Goal: Transaction & Acquisition: Book appointment/travel/reservation

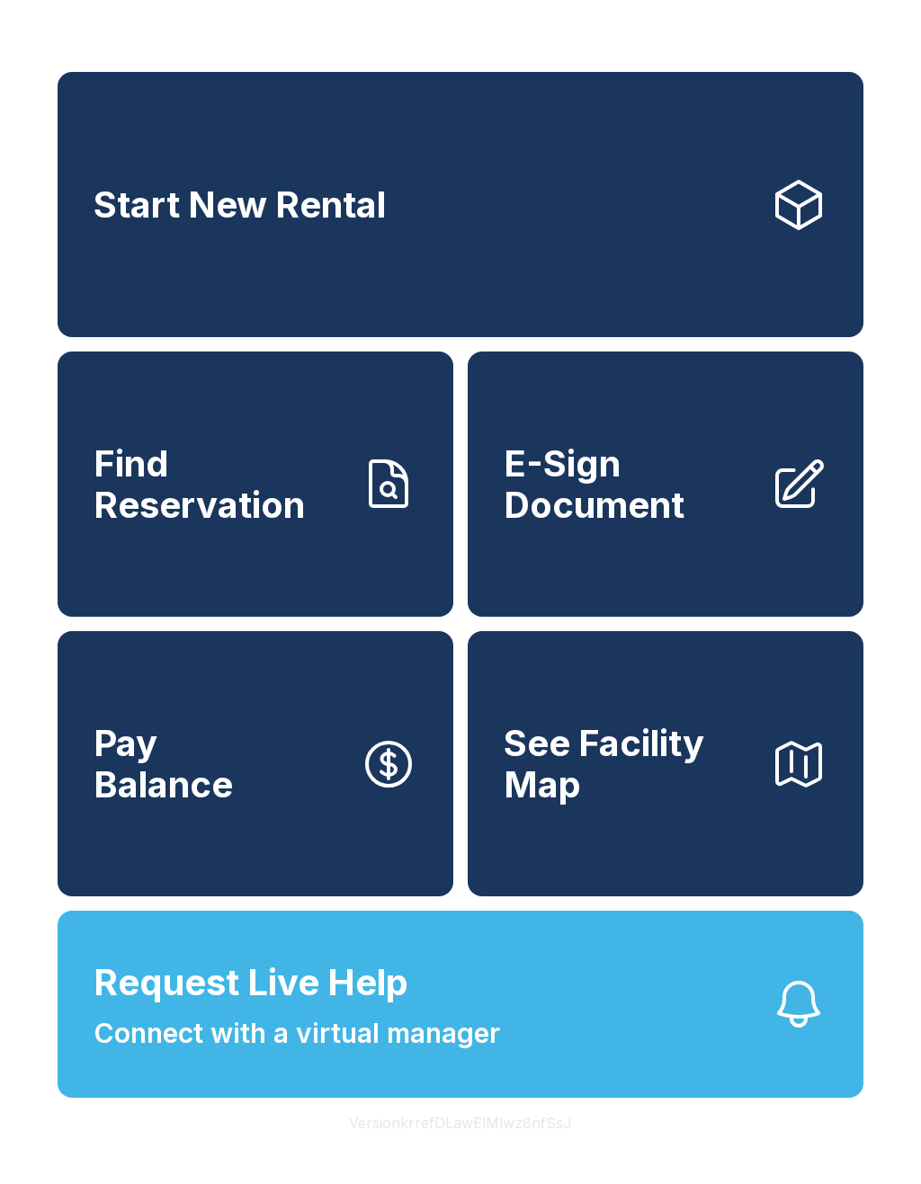
click at [572, 228] on link "Start New Rental" at bounding box center [461, 204] width 806 height 265
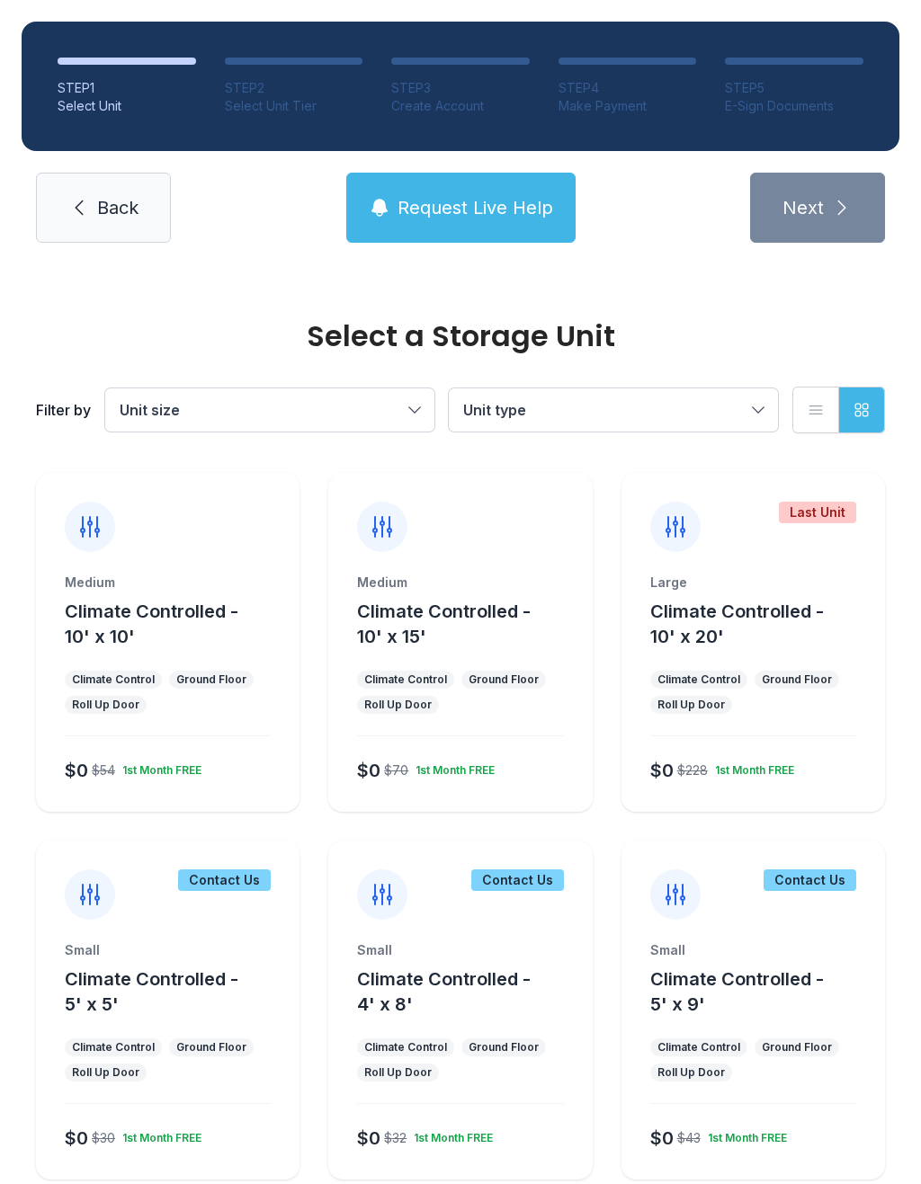
click at [460, 545] on div at bounding box center [459, 512] width 263 height 79
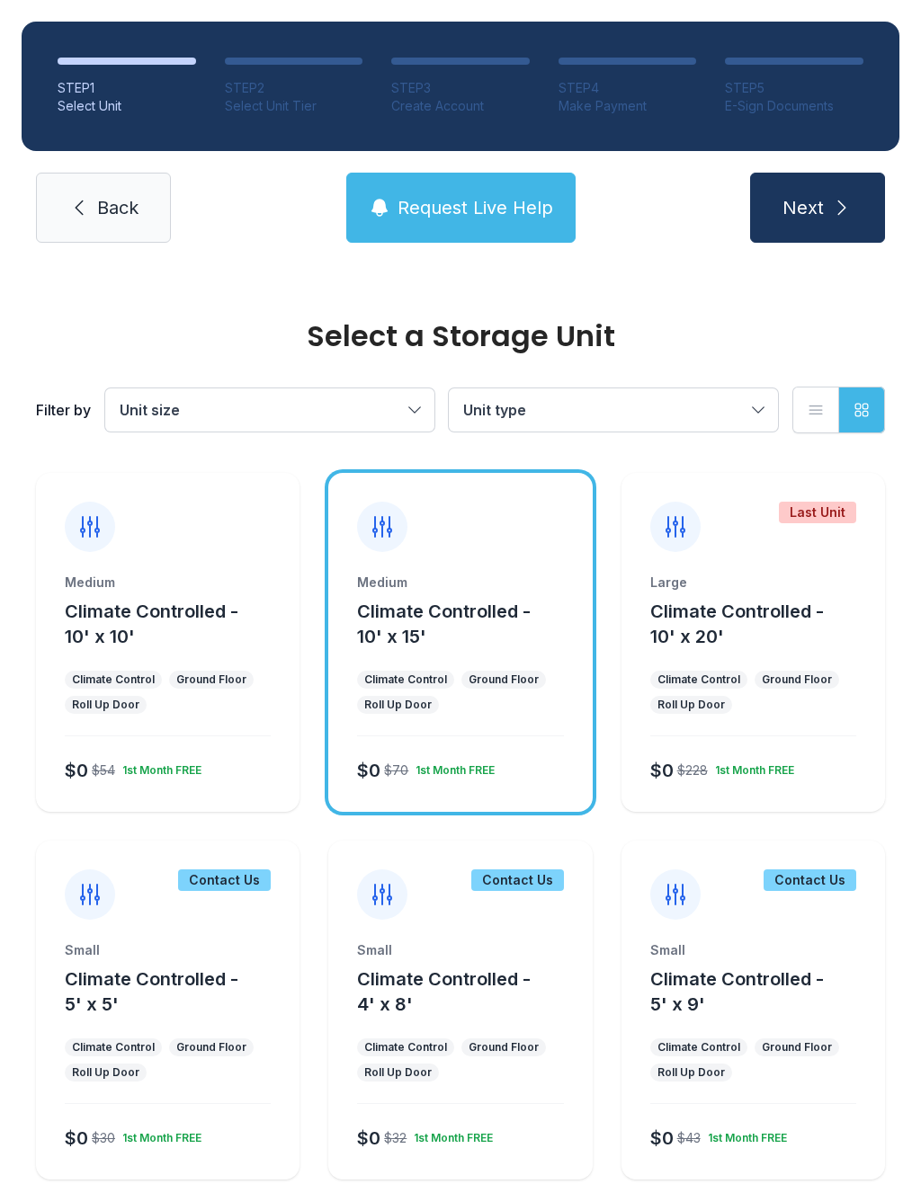
click at [857, 205] on button "Next" at bounding box center [817, 208] width 135 height 70
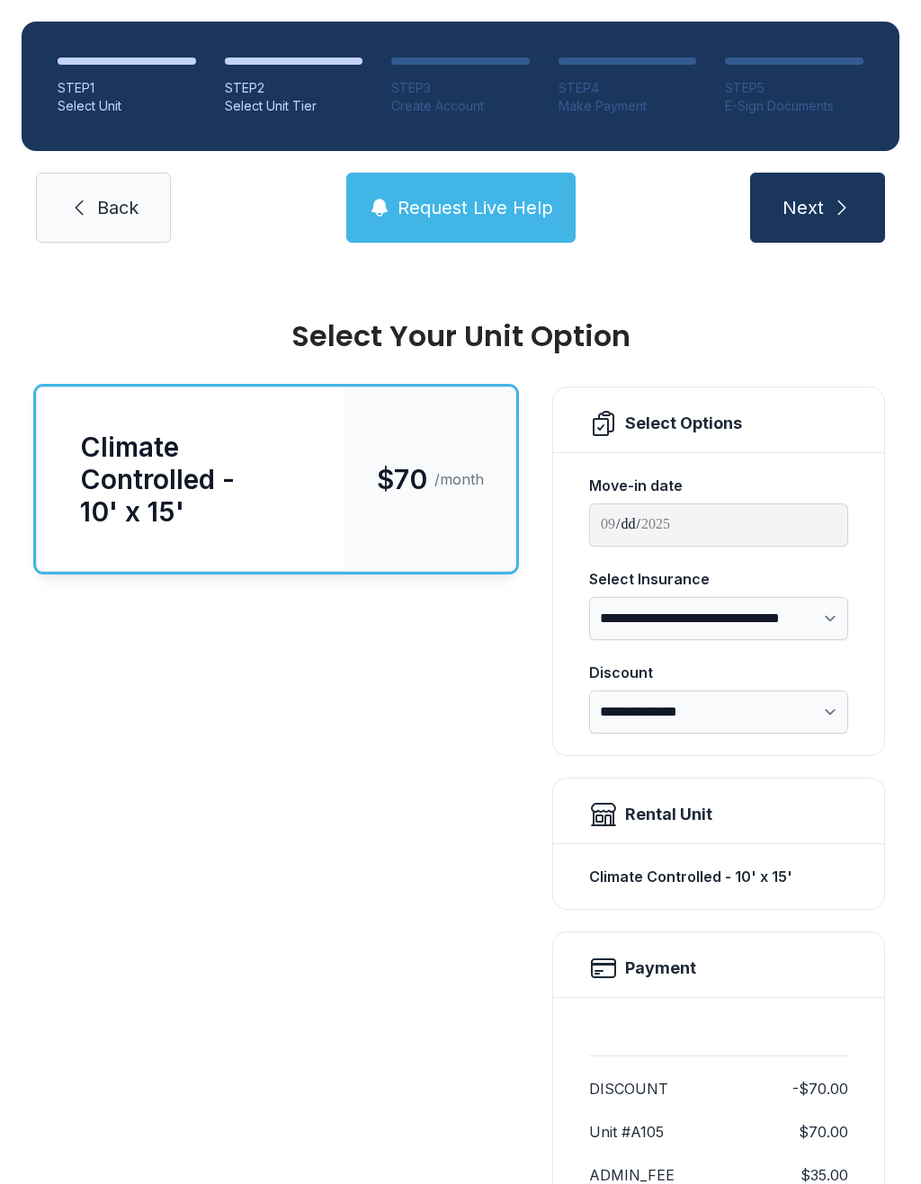
click at [846, 197] on icon "submit" at bounding box center [842, 208] width 22 height 22
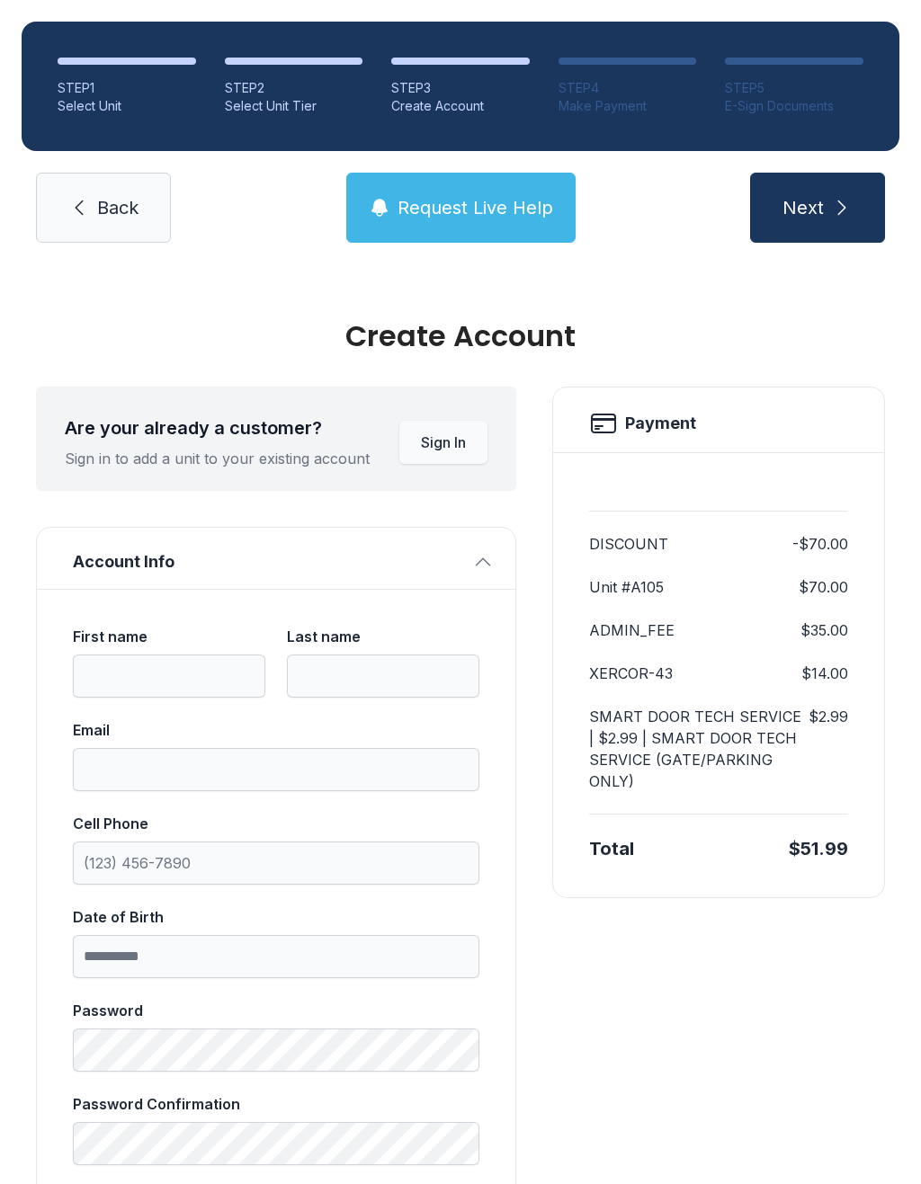
click at [852, 201] on icon "submit" at bounding box center [842, 208] width 22 height 22
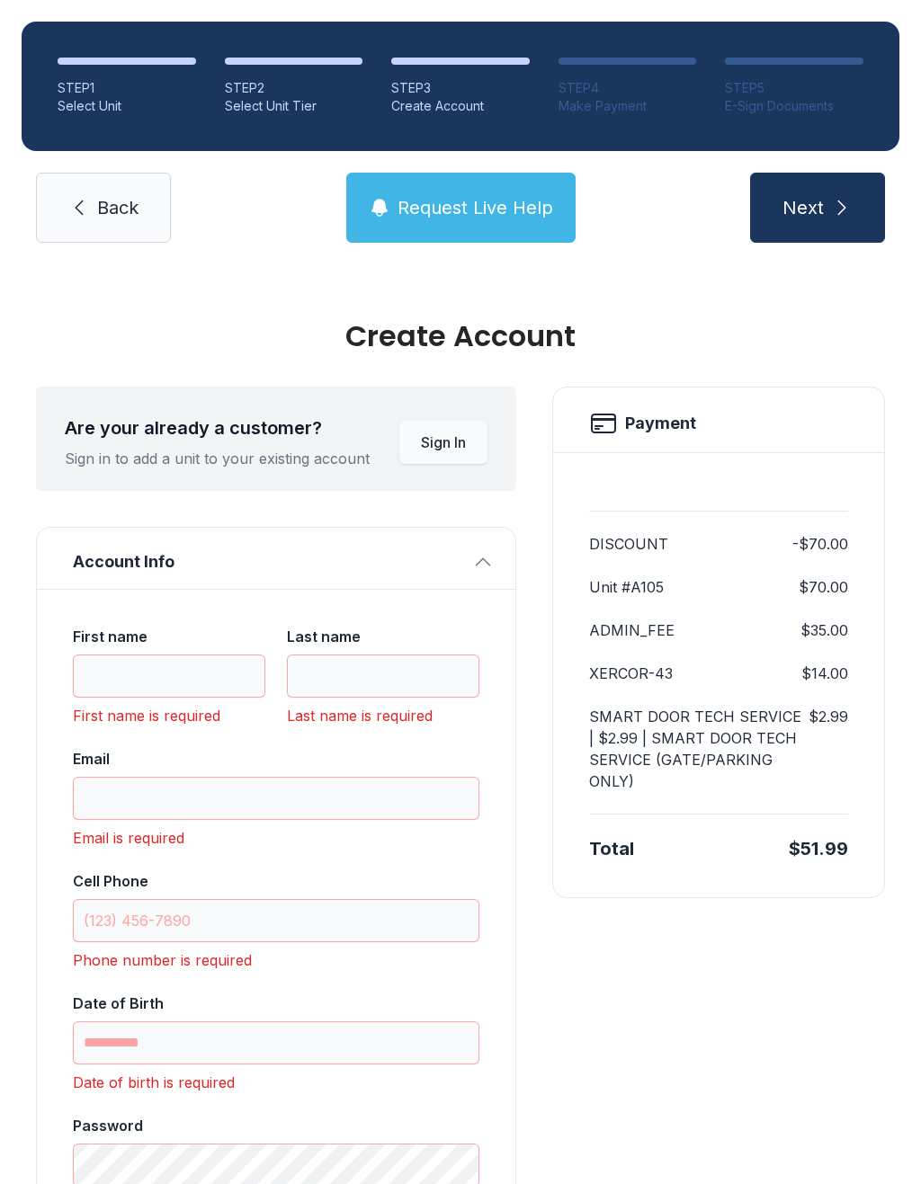
click at [99, 202] on span "Back" at bounding box center [117, 207] width 41 height 25
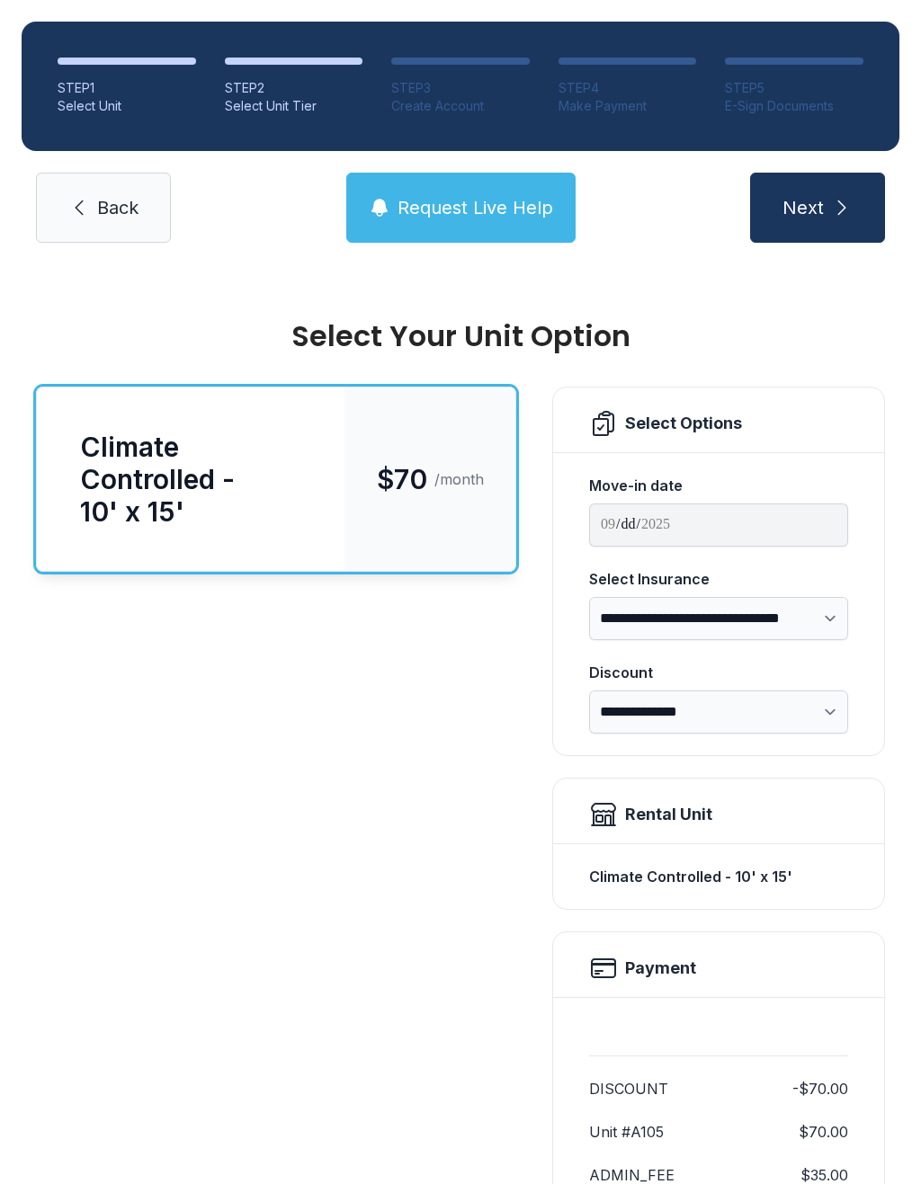
click at [95, 200] on link "Back" at bounding box center [103, 208] width 135 height 70
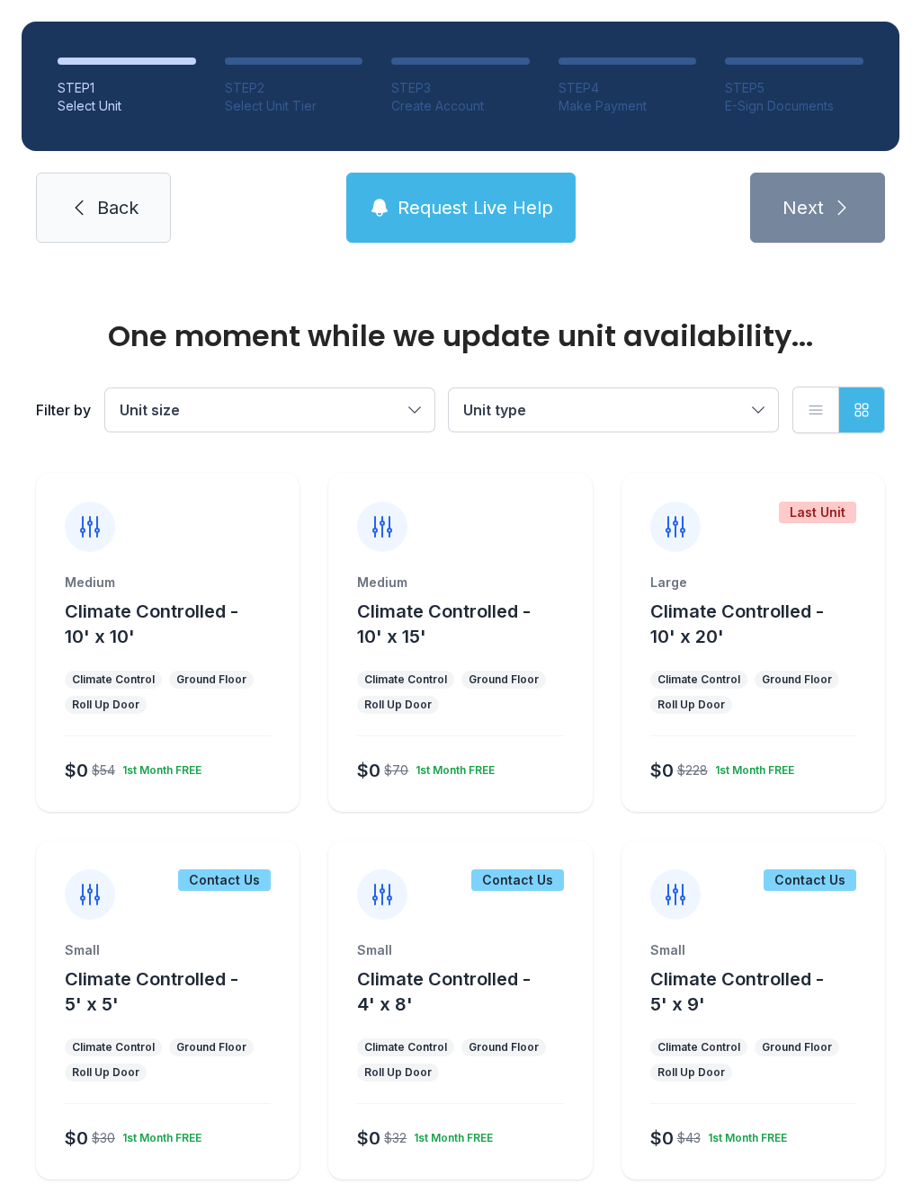
click at [83, 196] on link "Back" at bounding box center [103, 208] width 135 height 70
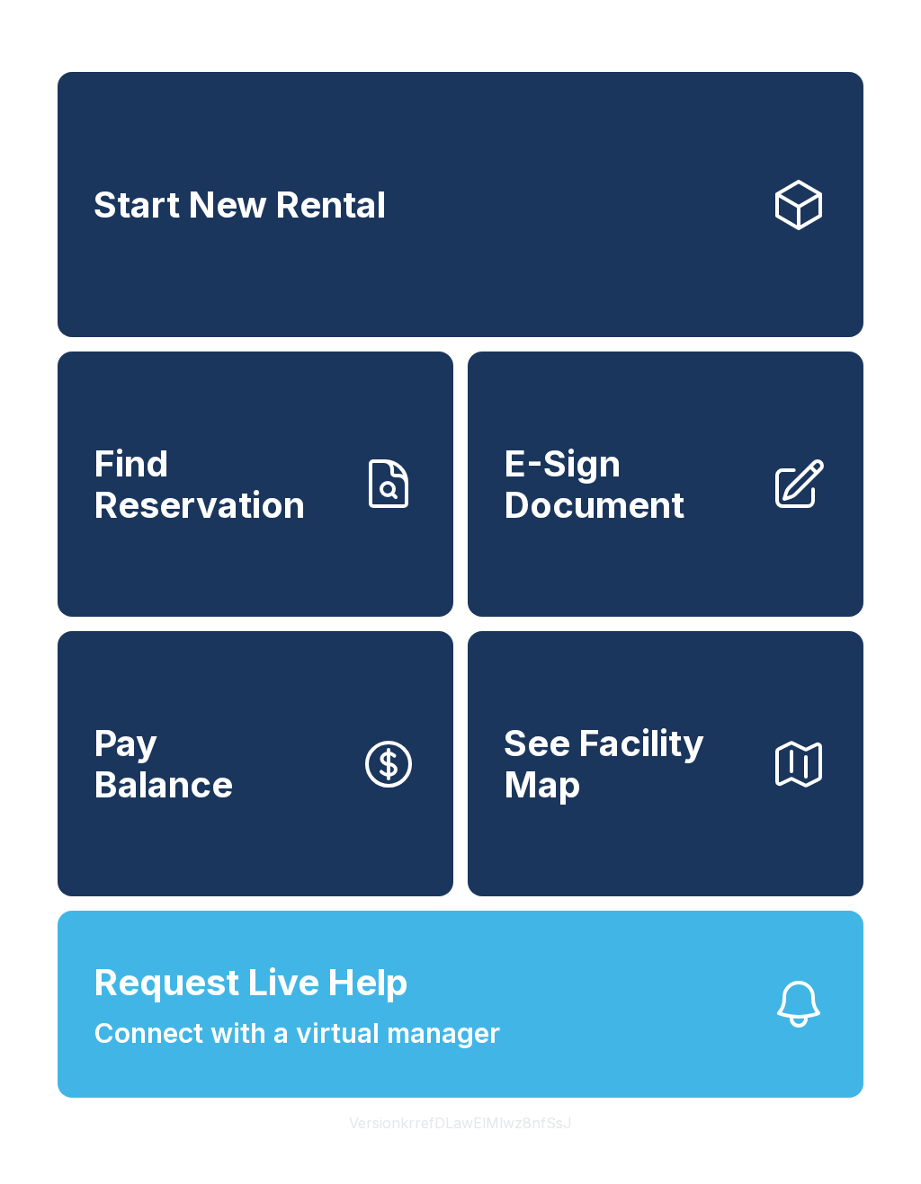
click at [91, 221] on link "Start New Rental" at bounding box center [461, 204] width 806 height 265
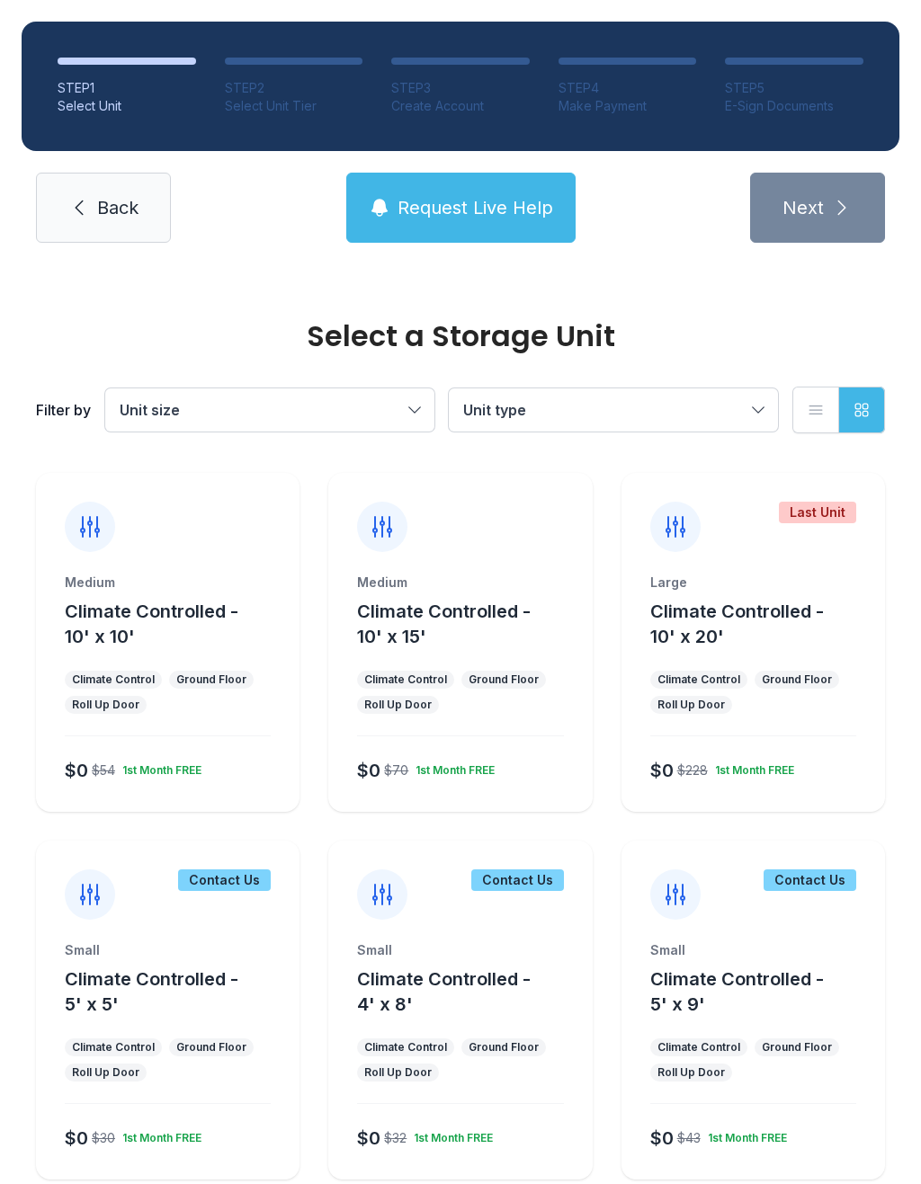
click at [434, 163] on div "STEP 1 Select Unit STEP 2 Select Unit Tier STEP 3 Create Account STEP 4 Make Pa…" at bounding box center [460, 132] width 921 height 264
click at [435, 190] on button "Request Live Help" at bounding box center [460, 208] width 229 height 70
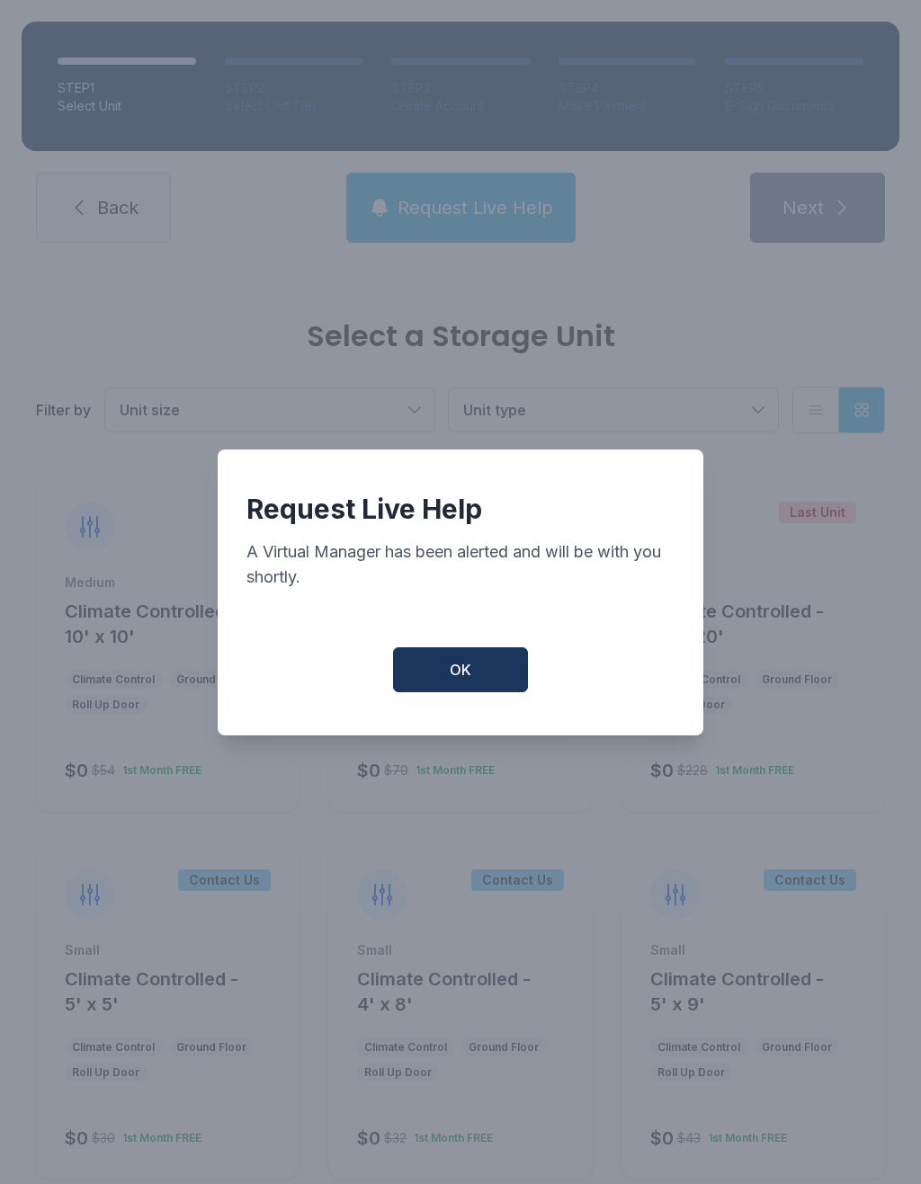
click at [449, 665] on button "OK" at bounding box center [460, 669] width 135 height 45
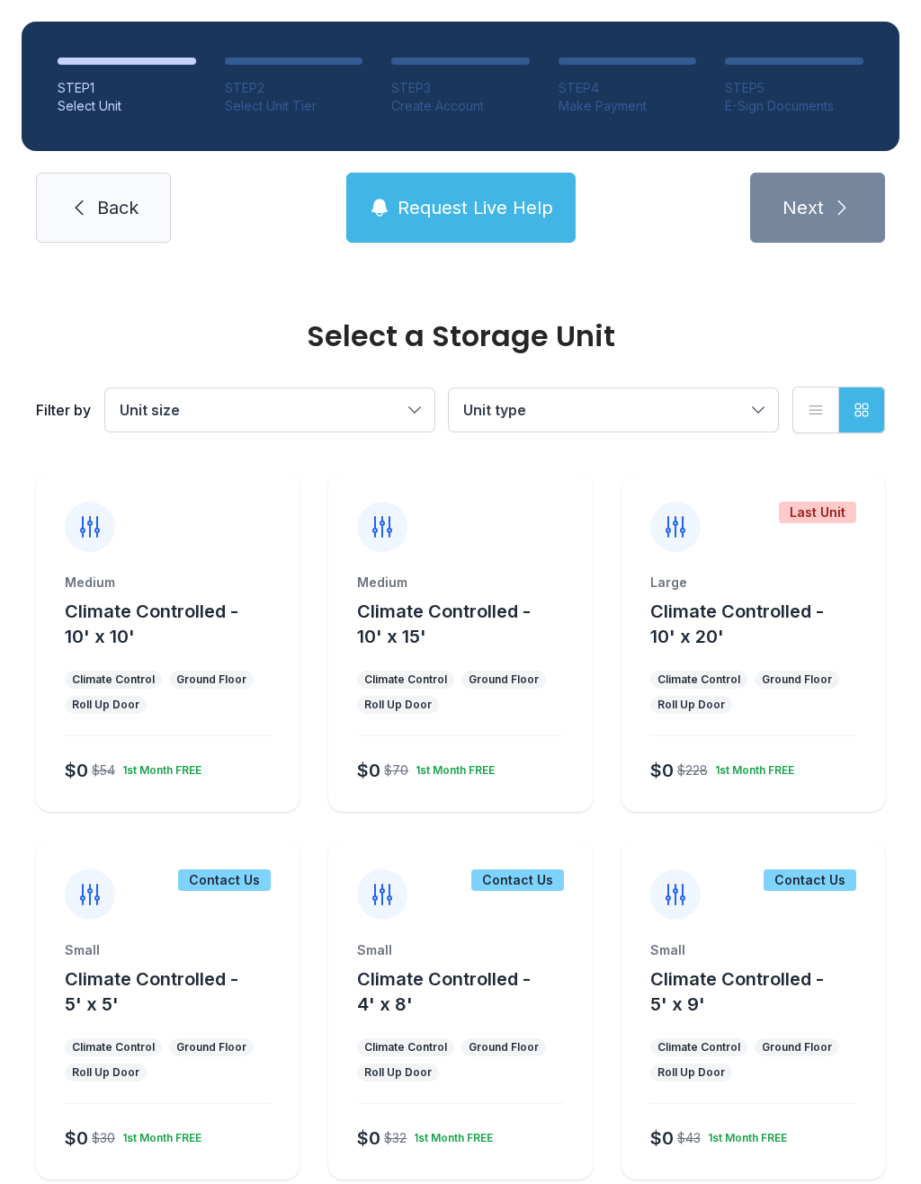
click at [448, 213] on span "Request Live Help" at bounding box center [475, 207] width 156 height 25
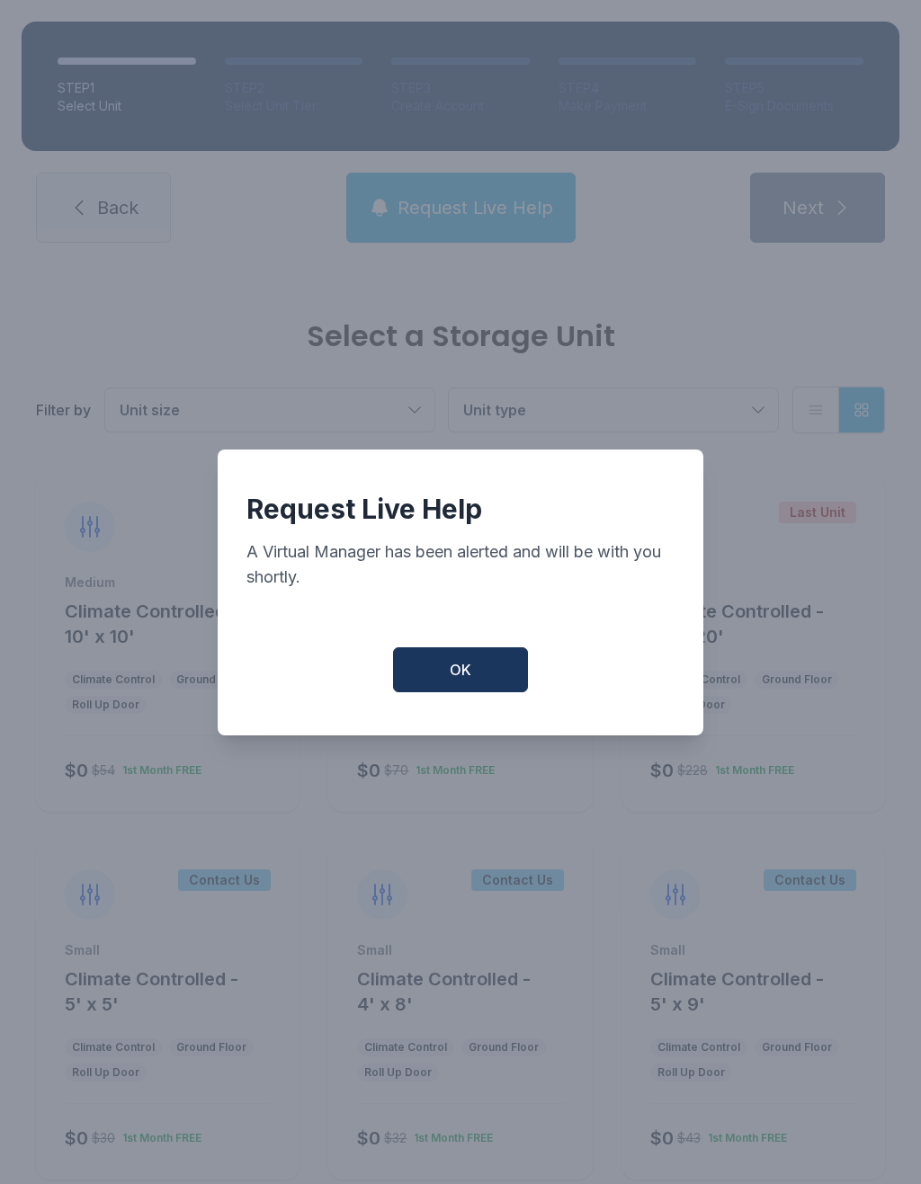
click at [450, 681] on span "OK" at bounding box center [461, 670] width 22 height 22
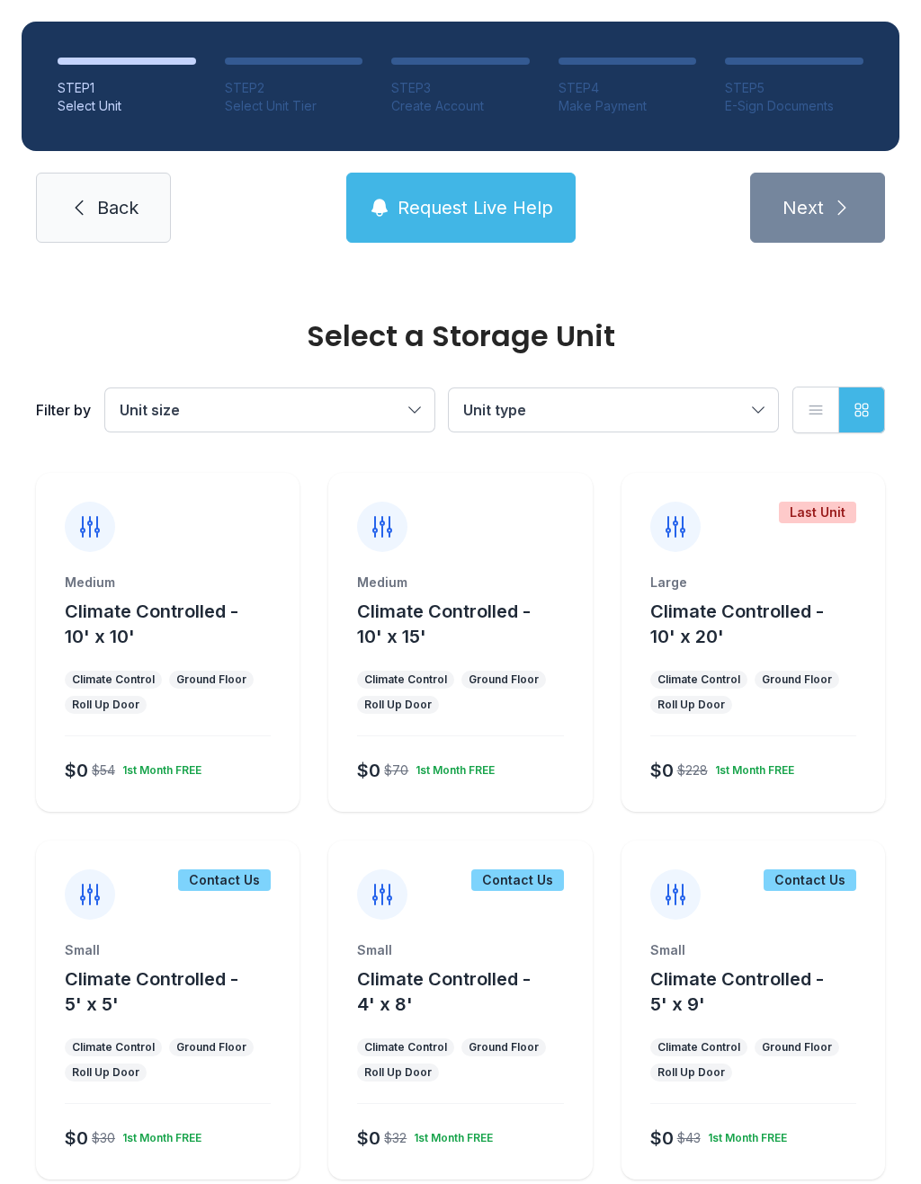
click at [76, 220] on link "Back" at bounding box center [103, 208] width 135 height 70
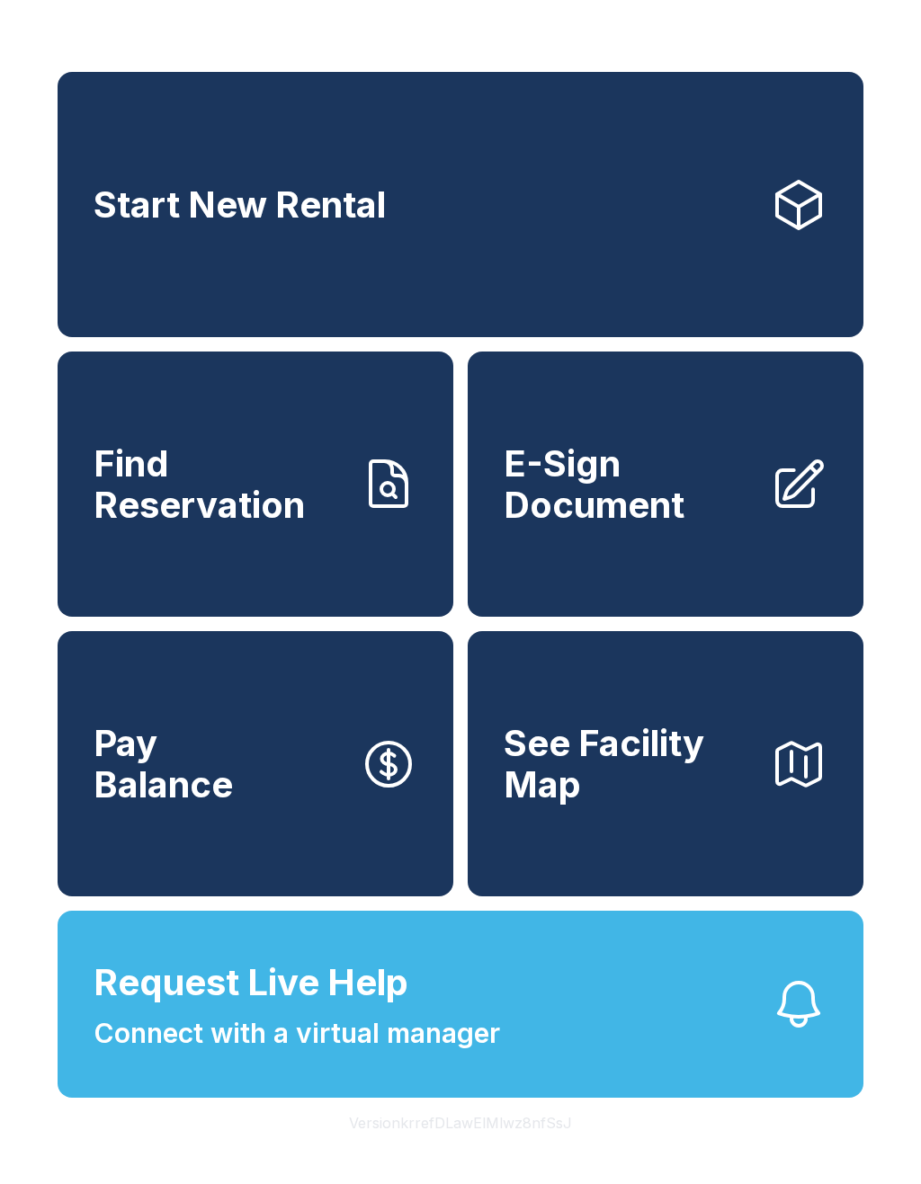
click at [644, 505] on span "E-Sign Document" at bounding box center [630, 484] width 252 height 82
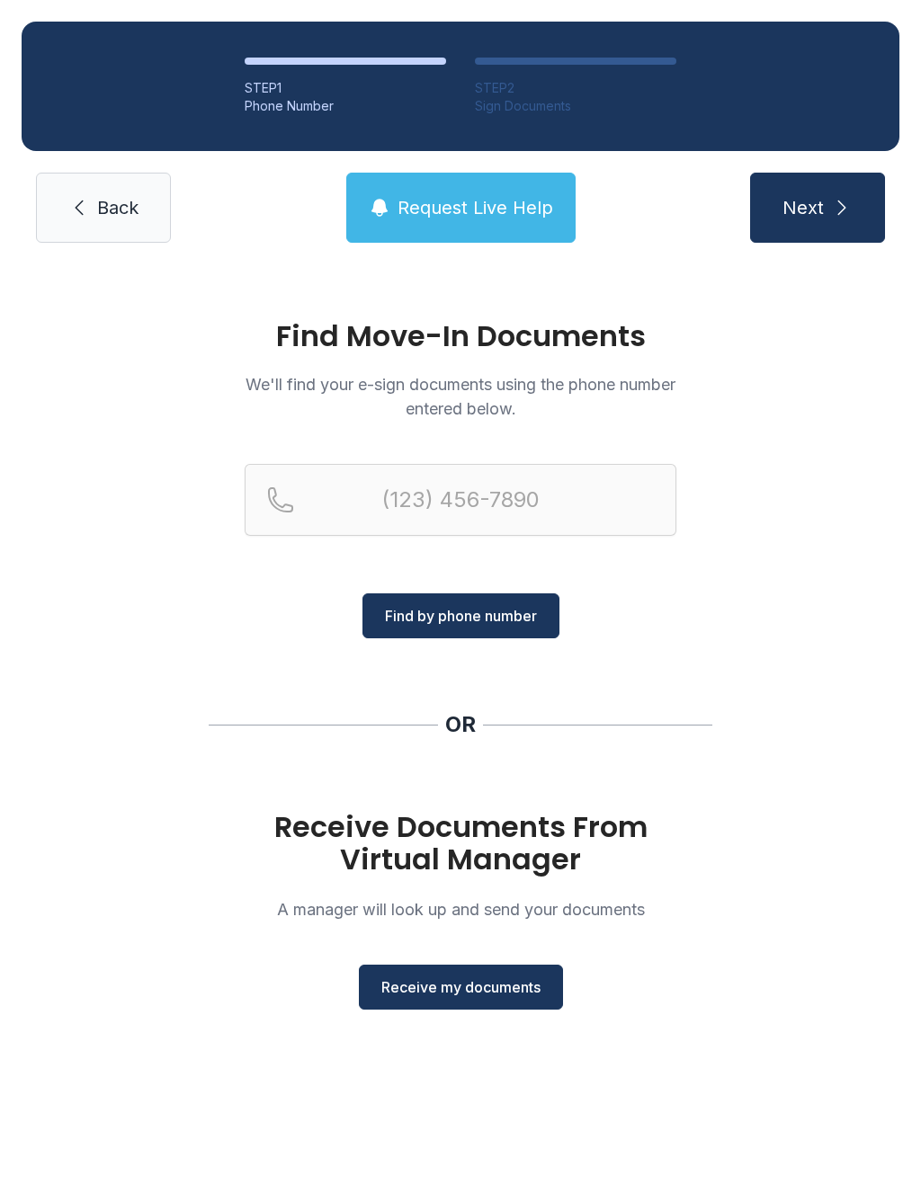
click at [442, 1001] on button "Receive my documents" at bounding box center [461, 987] width 204 height 45
